Goal: Transaction & Acquisition: Purchase product/service

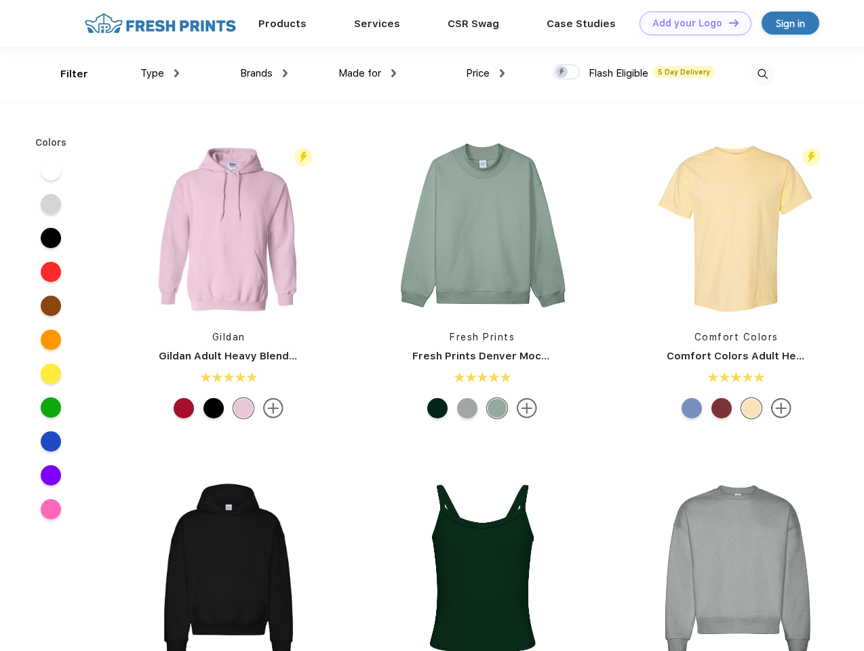
scroll to position [1, 0]
click at [691, 23] on link "Add your Logo Design Tool" at bounding box center [696, 24] width 112 height 24
click at [0, 0] on div "Design Tool" at bounding box center [0, 0] width 0 height 0
click at [728, 22] on link "Add your Logo Design Tool" at bounding box center [696, 24] width 112 height 24
click at [65, 74] on div "Filter" at bounding box center [74, 74] width 28 height 16
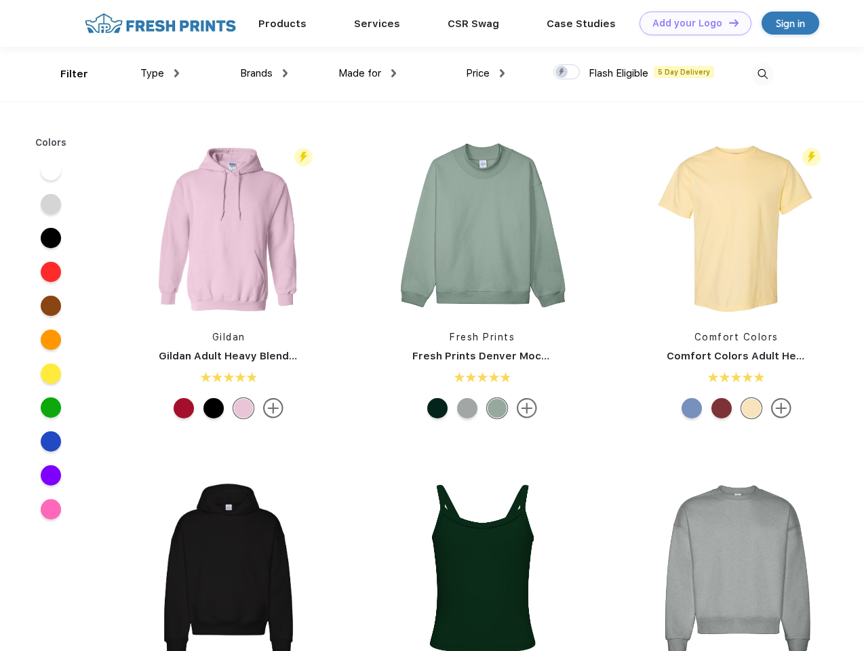
click at [160, 73] on span "Type" at bounding box center [152, 73] width 24 height 12
click at [264, 73] on span "Brands" at bounding box center [256, 73] width 33 height 12
click at [368, 73] on span "Made for" at bounding box center [359, 73] width 43 height 12
click at [486, 73] on span "Price" at bounding box center [478, 73] width 24 height 12
click at [567, 73] on div at bounding box center [567, 71] width 26 height 15
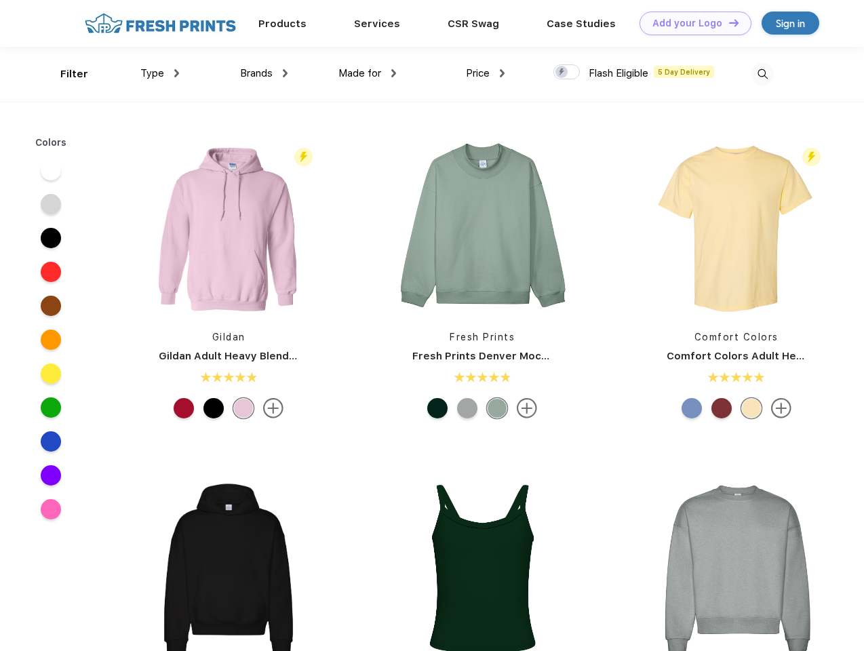
click at [562, 73] on input "checkbox" at bounding box center [558, 68] width 9 height 9
click at [762, 74] on img at bounding box center [763, 74] width 22 height 22
